Goal: Complete application form: Complete application form

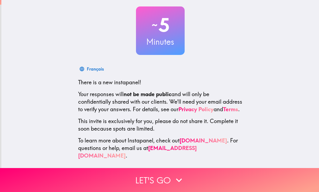
scroll to position [28, 0]
click at [187, 175] on button "Let's go" at bounding box center [159, 180] width 319 height 24
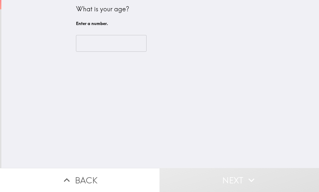
click at [85, 40] on input "number" at bounding box center [111, 43] width 70 height 17
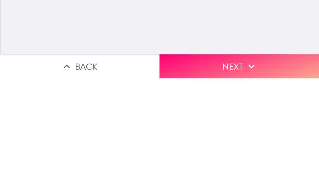
type input "64"
click at [250, 175] on icon "button" at bounding box center [251, 181] width 12 height 12
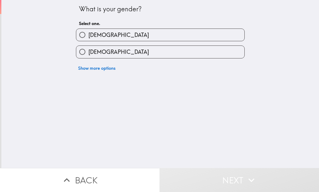
click at [79, 35] on input "[DEMOGRAPHIC_DATA]" at bounding box center [82, 35] width 12 height 12
radio input "true"
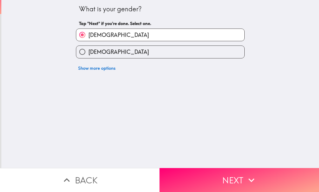
click at [242, 178] on button "Next" at bounding box center [238, 180] width 159 height 24
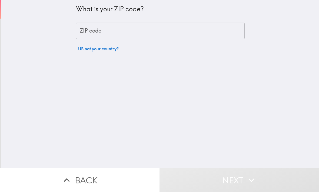
click at [84, 31] on div "ZIP code ZIP code" at bounding box center [160, 31] width 168 height 17
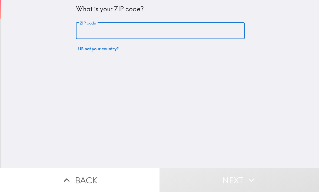
type input "33324"
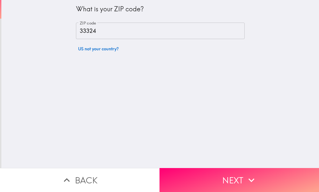
click at [244, 177] on button "Next" at bounding box center [238, 180] width 159 height 24
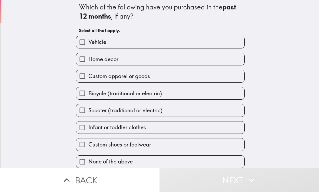
scroll to position [4, 0]
click at [83, 56] on input "Home decor" at bounding box center [82, 59] width 12 height 12
checkbox input "true"
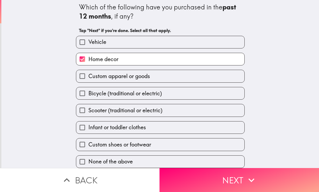
click at [243, 179] on button "Next" at bounding box center [238, 180] width 159 height 24
